Goal: Check status: Check status

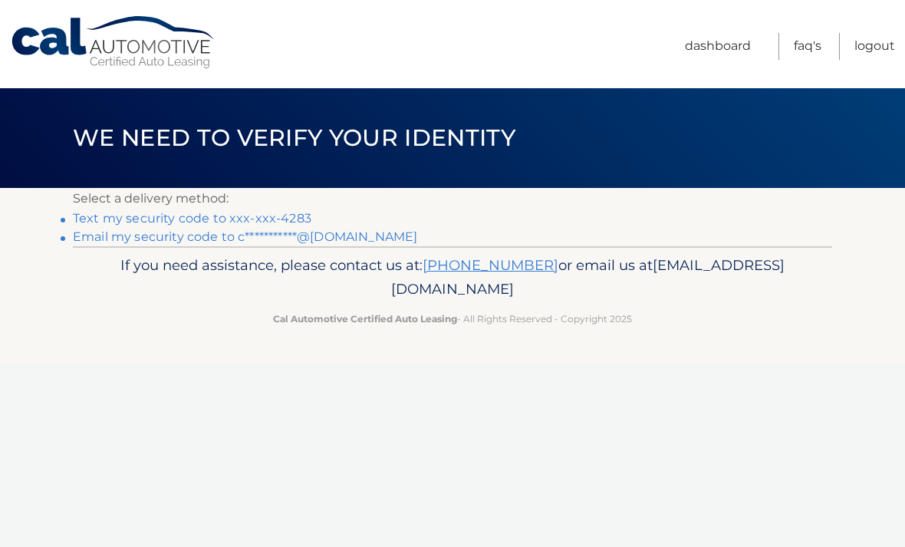
click at [278, 219] on link "Text my security code to xxx-xxx-4283" at bounding box center [192, 218] width 239 height 15
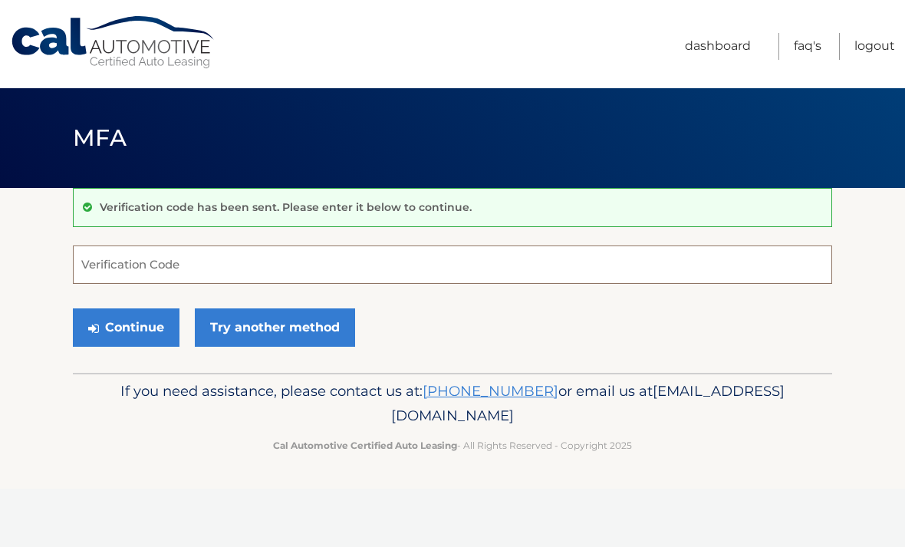
click at [512, 274] on input "Verification Code" at bounding box center [452, 264] width 759 height 38
type input "355101"
click at [265, 321] on link "Try another method" at bounding box center [275, 327] width 160 height 38
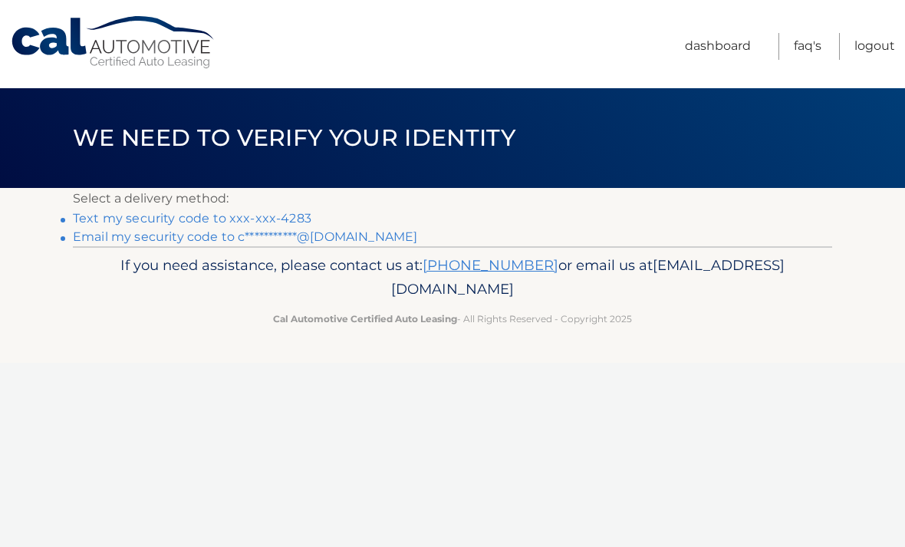
click at [220, 212] on link "Text my security code to xxx-xxx-4283" at bounding box center [192, 218] width 239 height 15
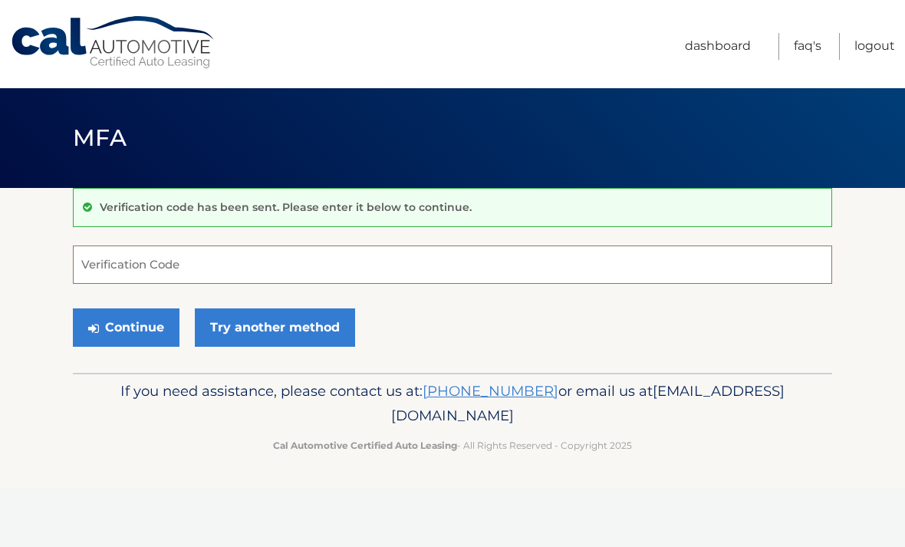
click at [150, 261] on input "Verification Code" at bounding box center [452, 264] width 759 height 38
type input "080615"
click at [112, 327] on button "Continue" at bounding box center [126, 327] width 107 height 38
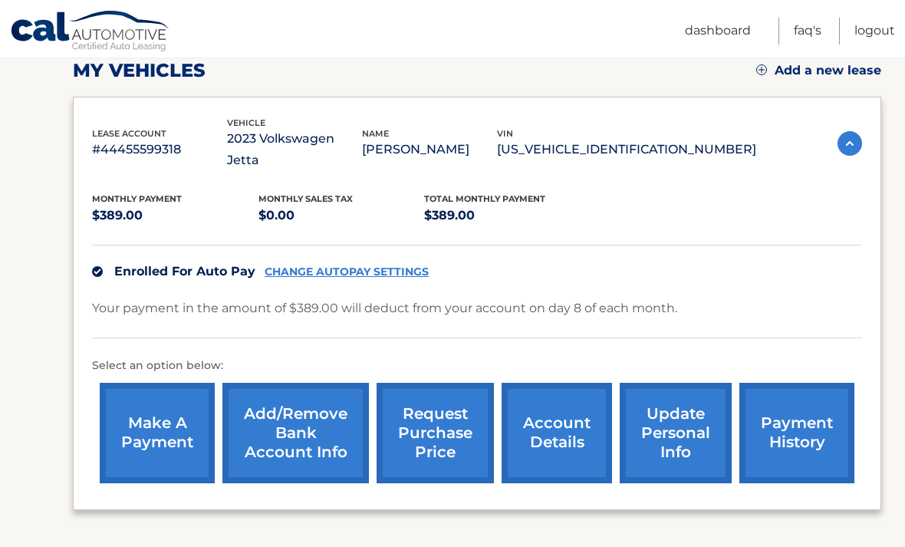
scroll to position [219, 0]
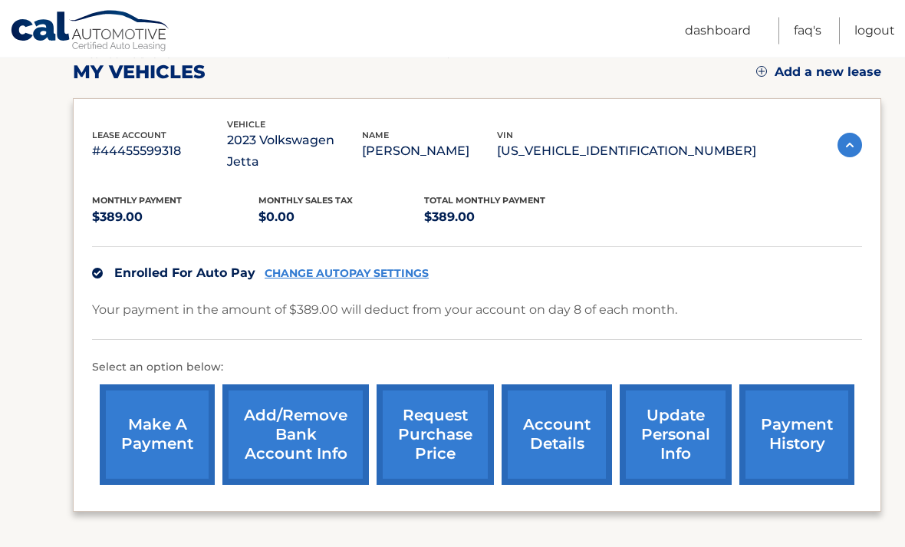
click at [555, 413] on link "account details" at bounding box center [557, 435] width 110 height 100
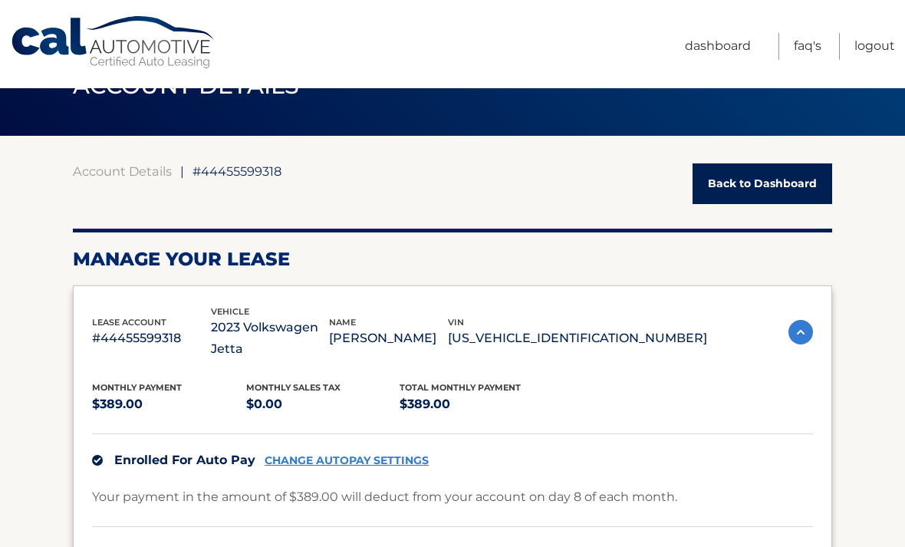
scroll to position [57, 0]
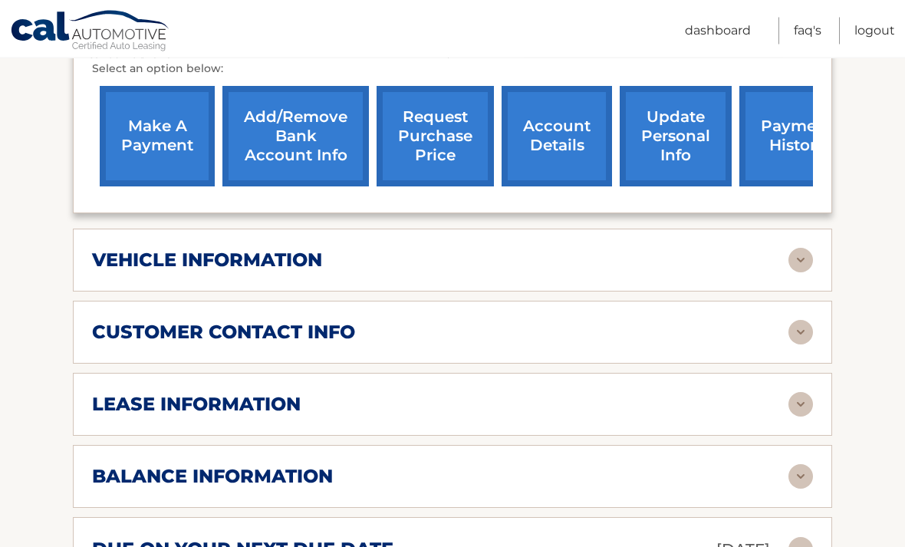
click at [98, 249] on h2 "vehicle information" at bounding box center [207, 260] width 230 height 23
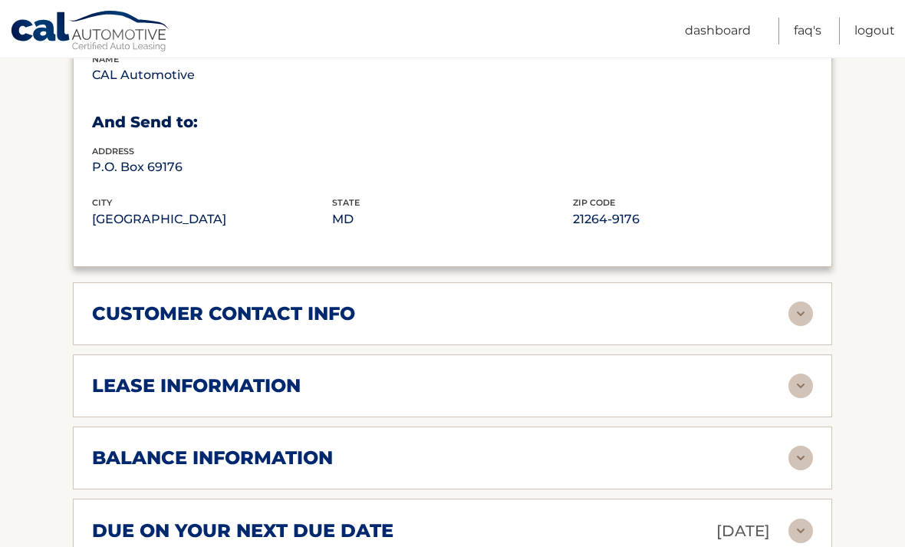
scroll to position [940, 0]
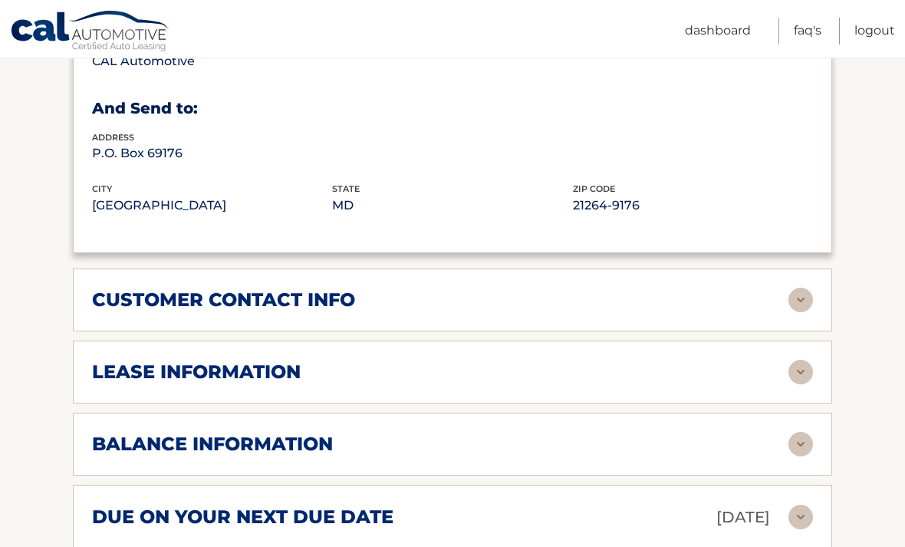
click at [92, 361] on h2 "lease information" at bounding box center [196, 372] width 209 height 23
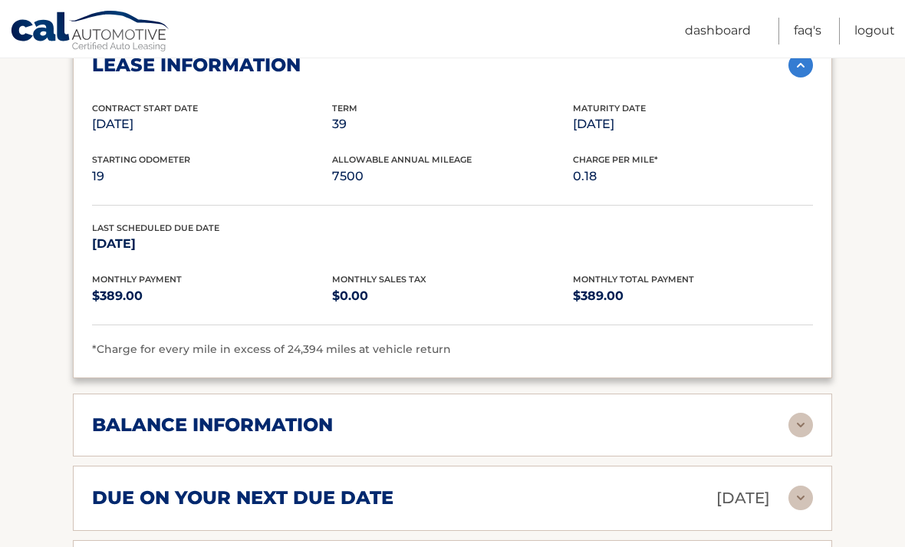
scroll to position [1267, 0]
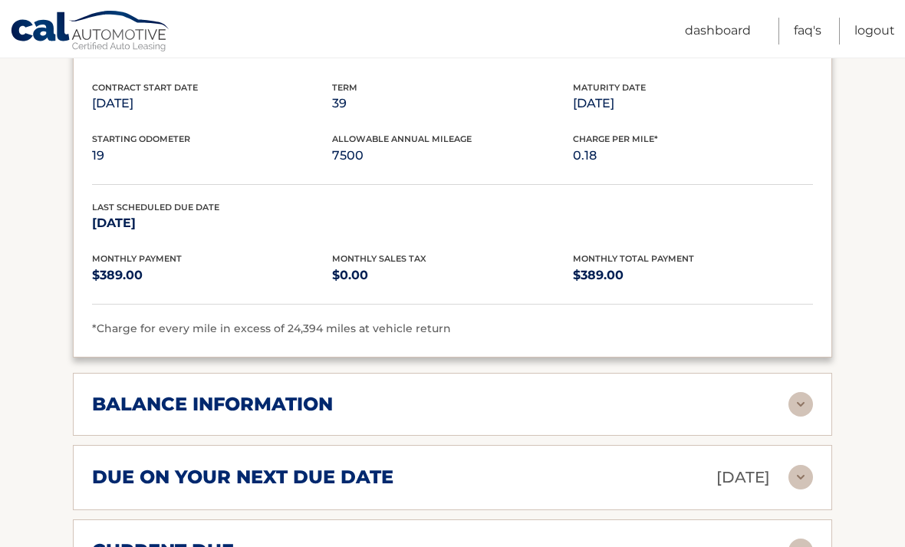
click at [91, 386] on div "balance information Payments Received 27 Payments Remaining 12 Next Payment wil…" at bounding box center [452, 404] width 759 height 63
click at [115, 393] on h2 "balance information" at bounding box center [212, 404] width 241 height 23
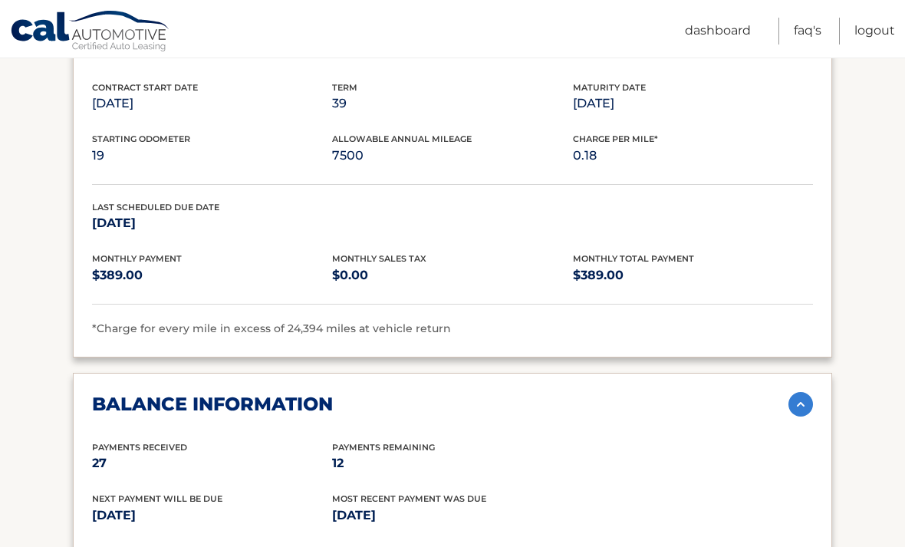
click at [97, 393] on h2 "balance information" at bounding box center [212, 404] width 241 height 23
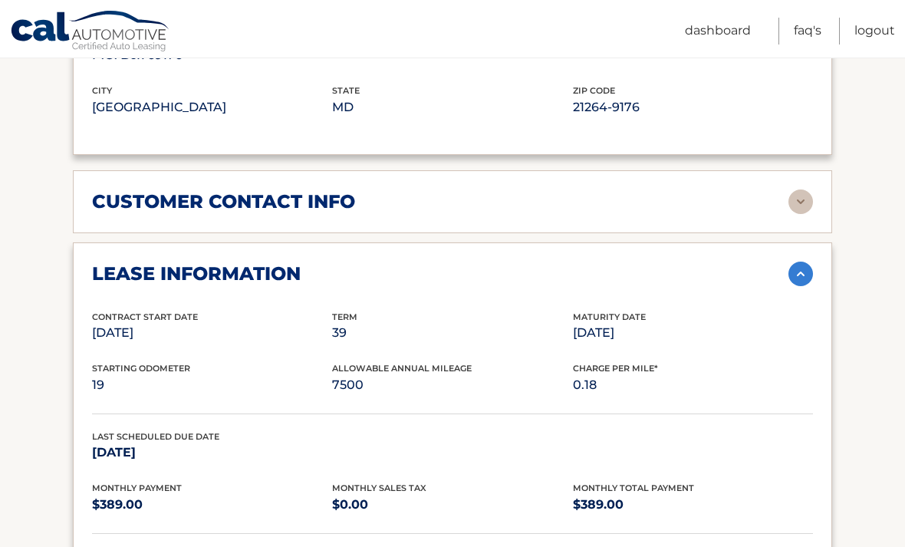
scroll to position [1032, 0]
